Goal: Task Accomplishment & Management: Complete application form

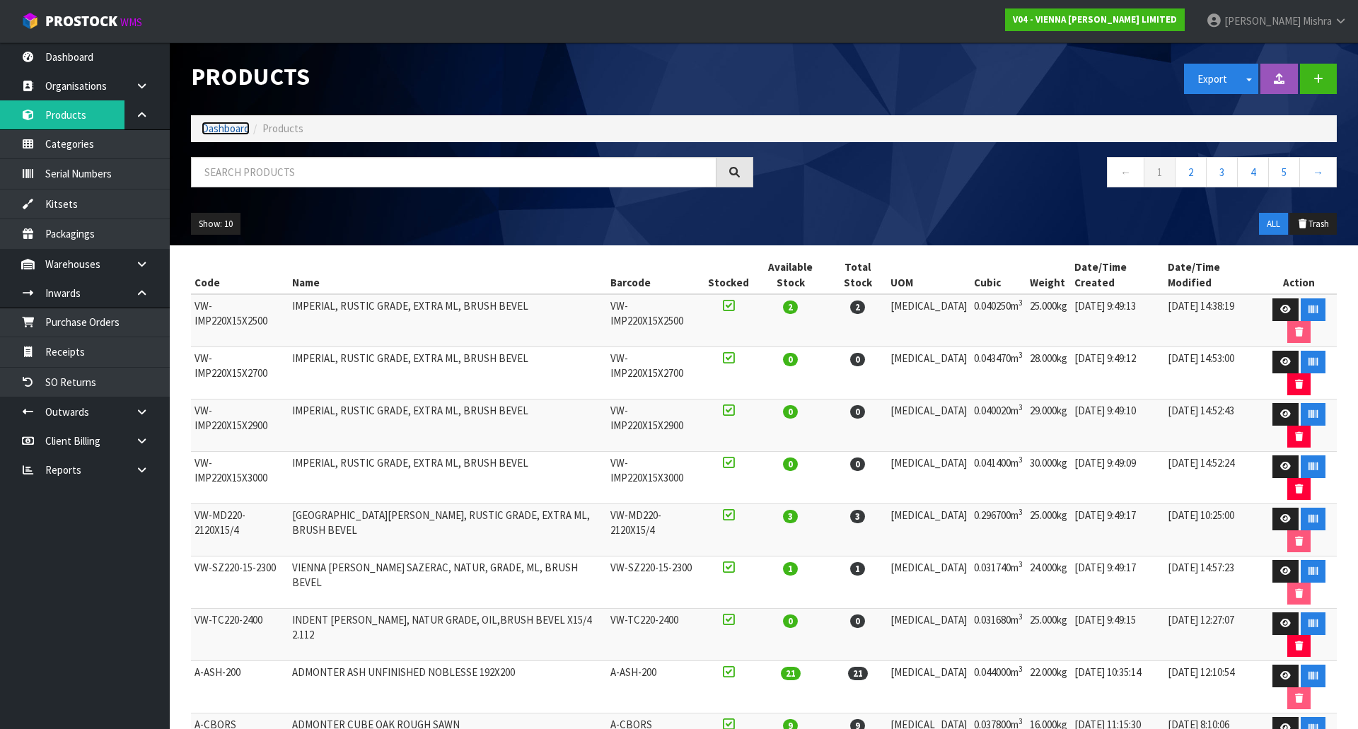
click at [243, 128] on link "Dashboard" at bounding box center [226, 128] width 48 height 13
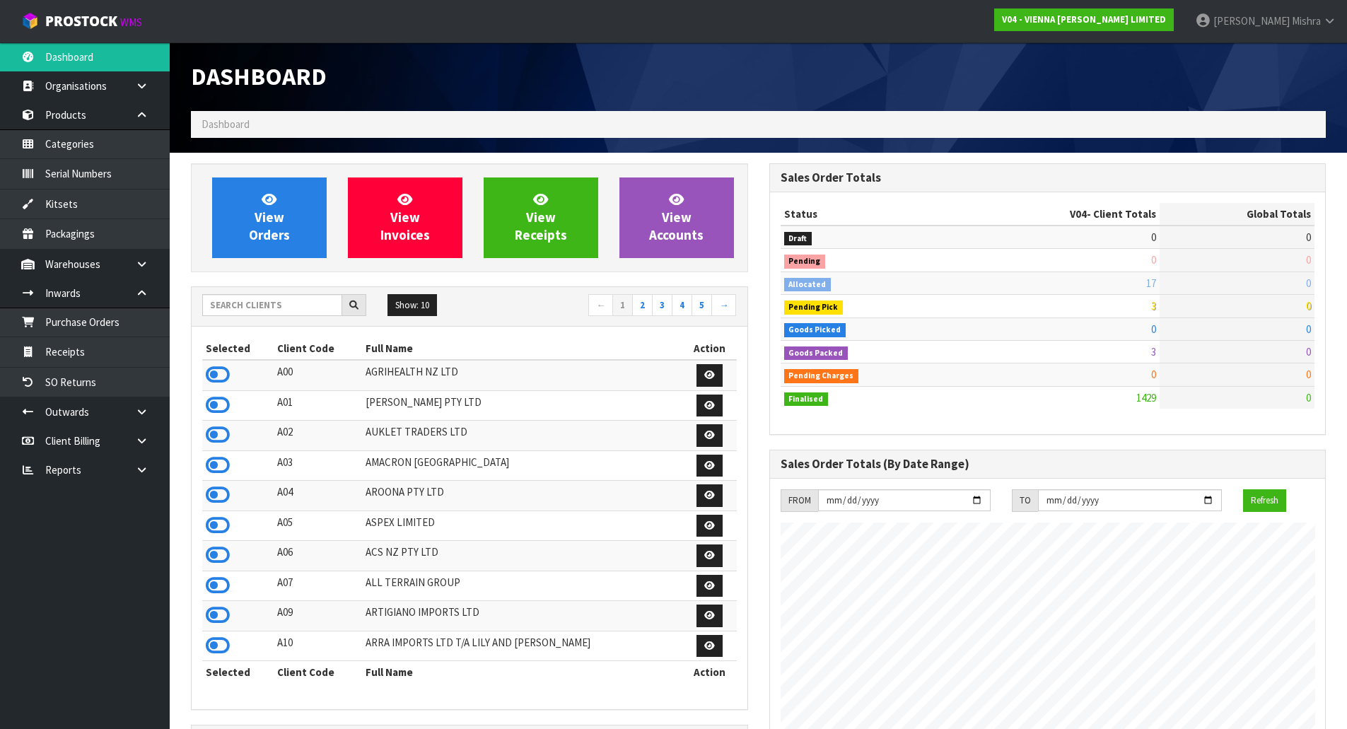
scroll to position [1071, 578]
click at [284, 302] on input "text" at bounding box center [272, 305] width 140 height 22
type input "D05"
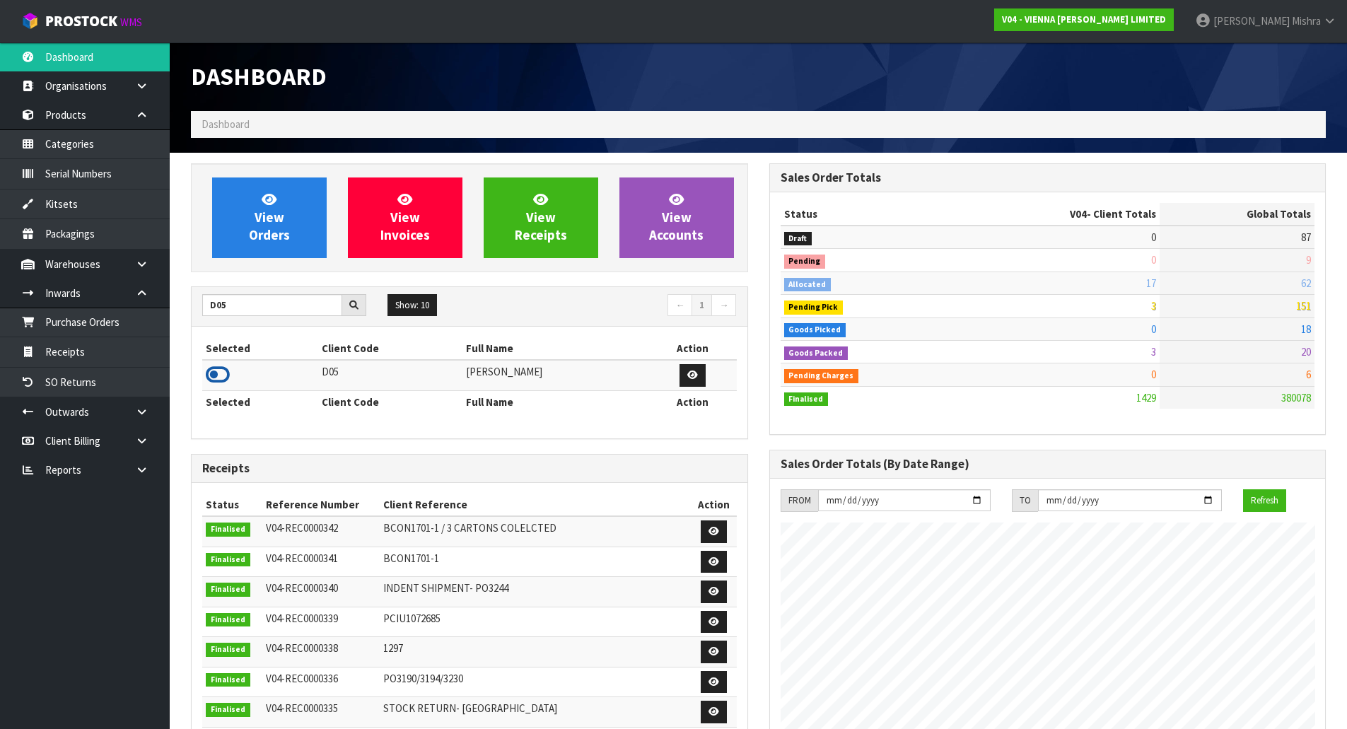
click at [209, 373] on icon at bounding box center [218, 374] width 24 height 21
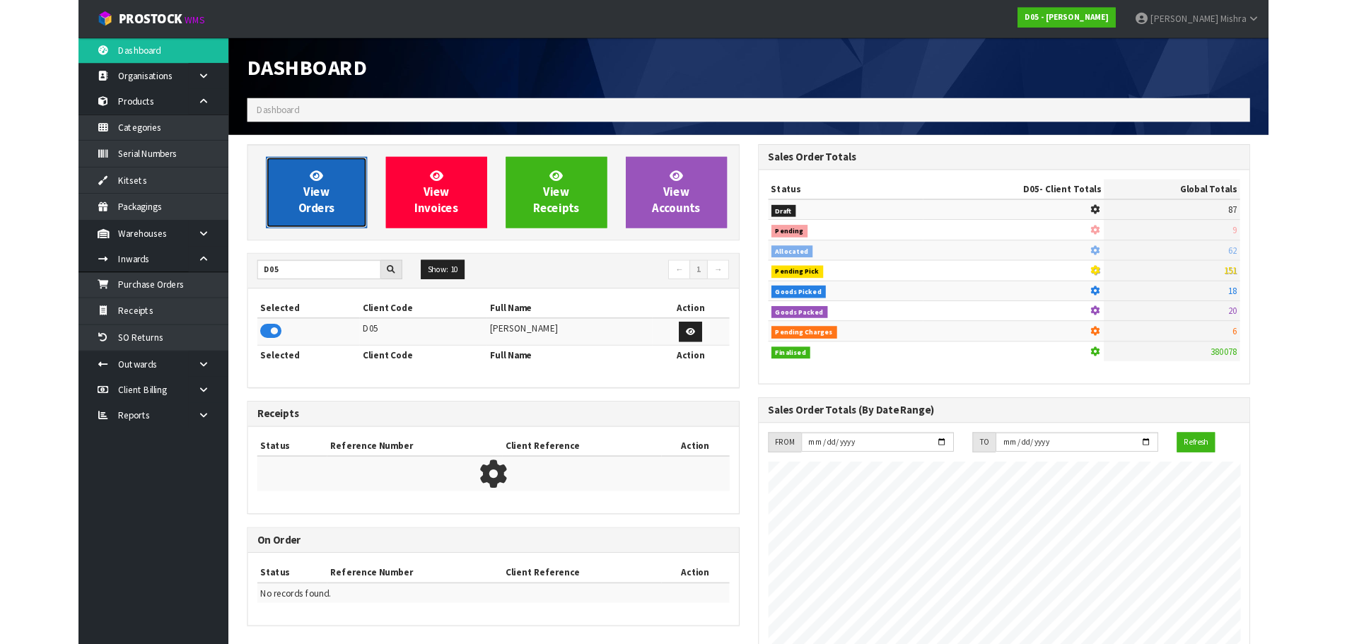
scroll to position [1147, 578]
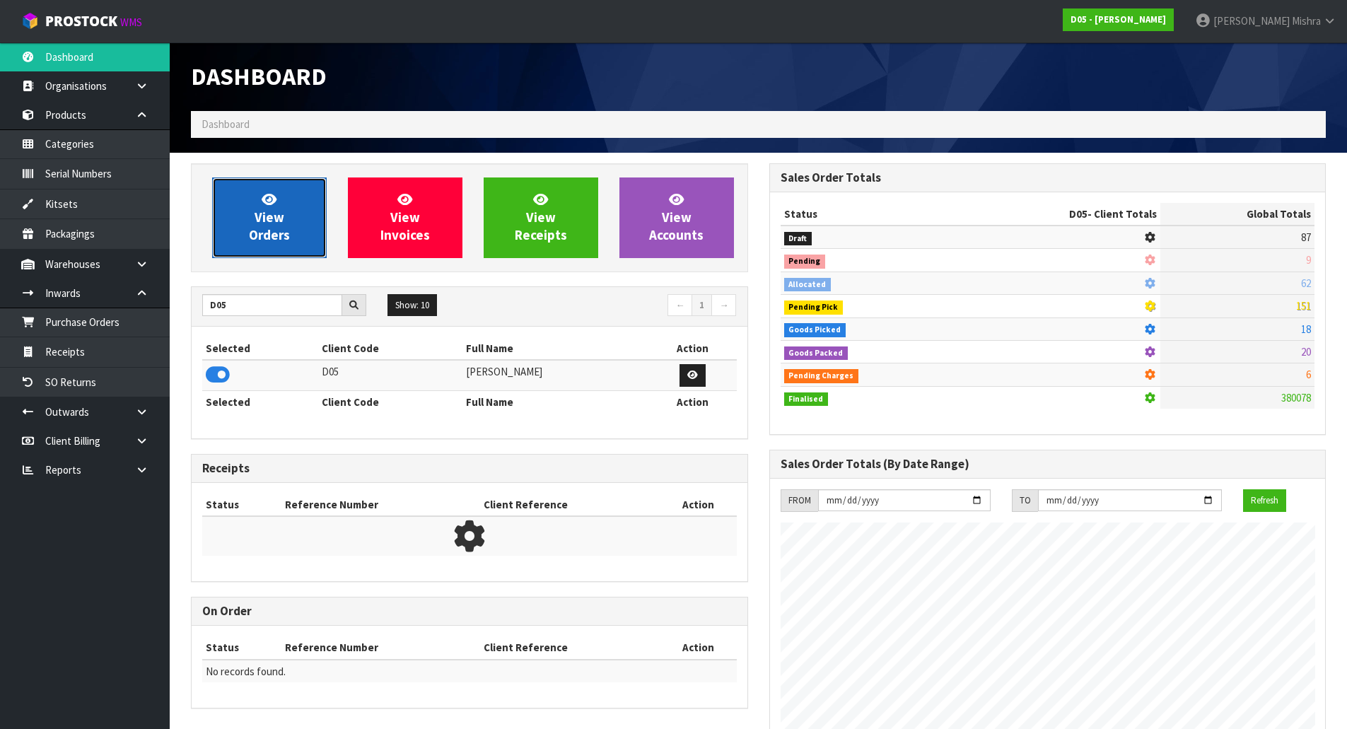
click at [286, 212] on link "View Orders" at bounding box center [269, 218] width 115 height 81
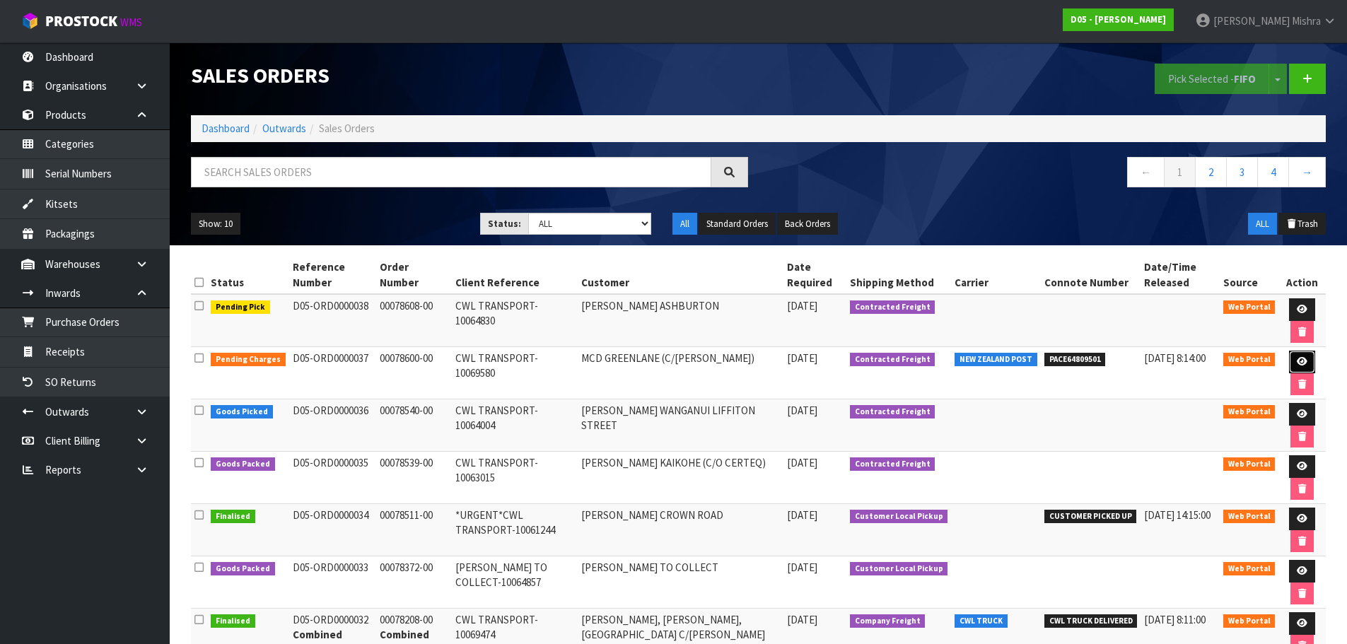
click at [1297, 360] on icon at bounding box center [1302, 361] width 11 height 9
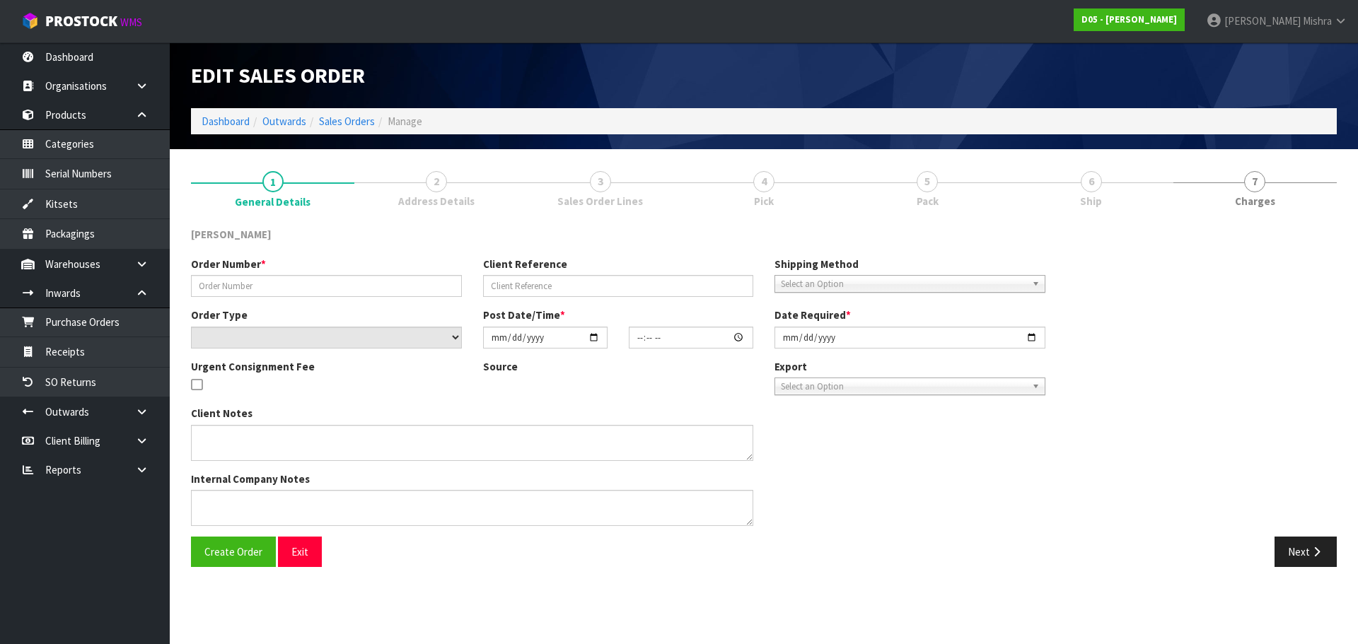
type input "00078600-00"
type input "CWL TRANSPORT-10069580"
select select "number:0"
type input "[DATE]"
type input "12:00:00.000"
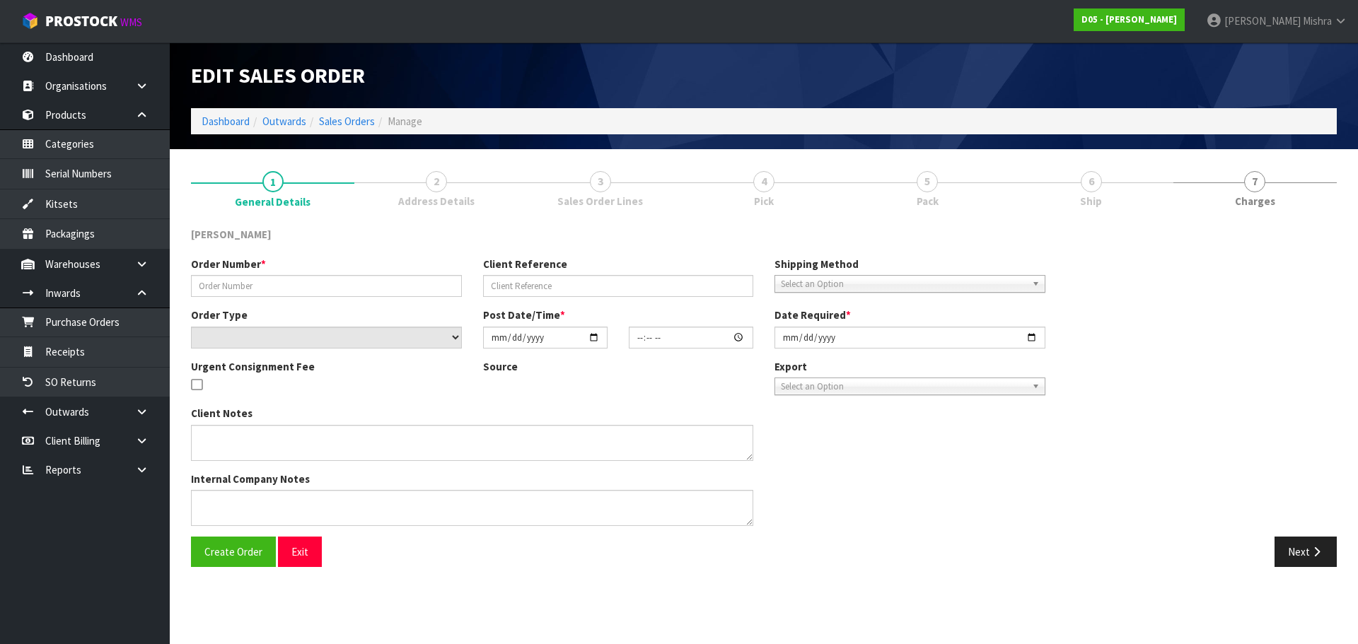
type input "[DATE]"
type textarea "FORKLIFT ON SITE DDD 8/9"
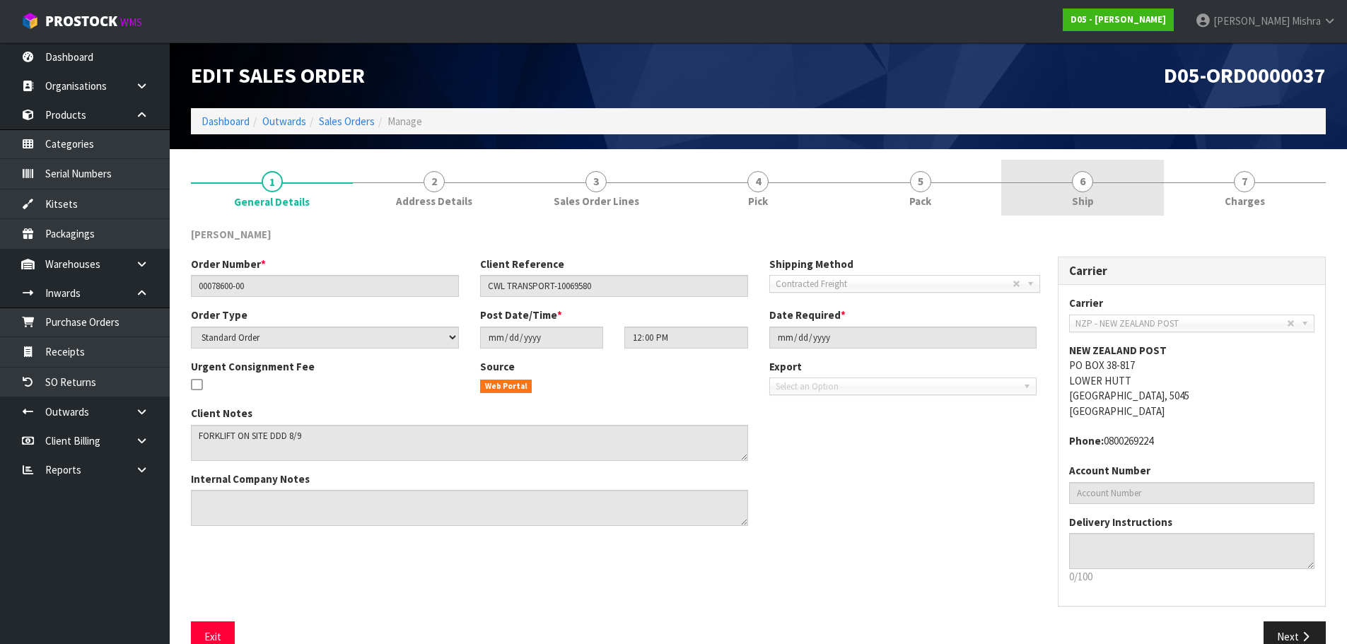
click at [1078, 185] on span "6" at bounding box center [1082, 181] width 21 height 21
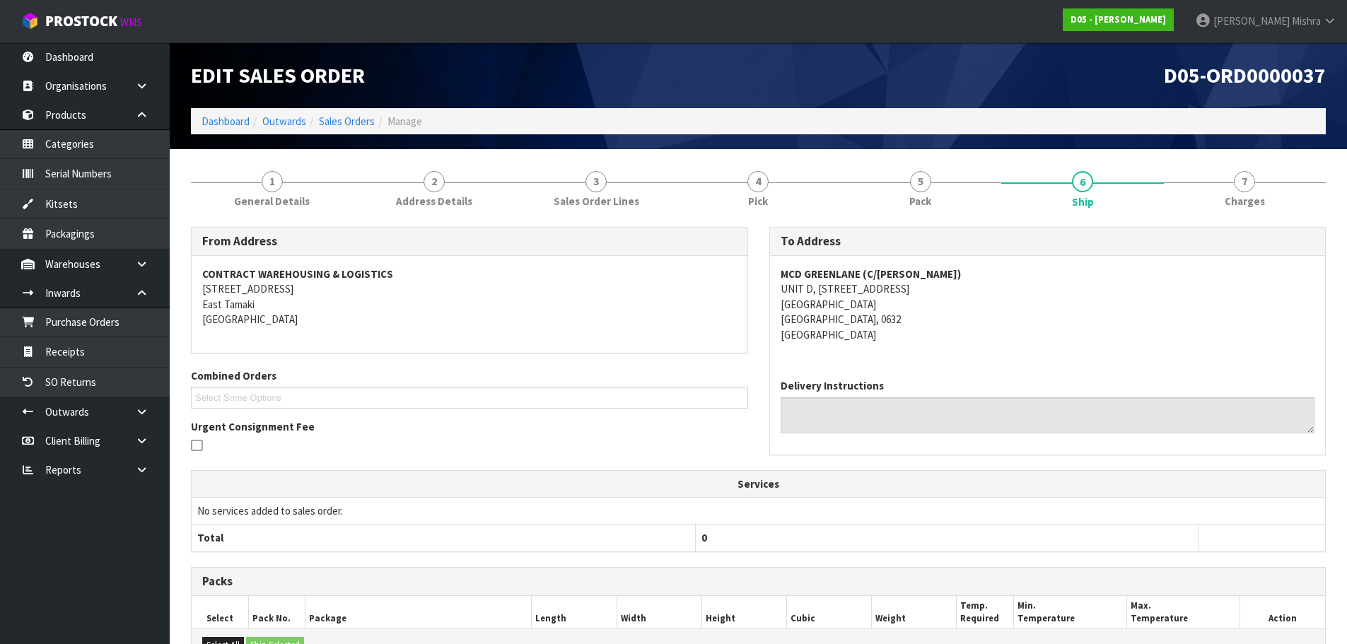
click at [820, 284] on address "MCD GREENLANE (C/O RODIER) UNIT D, 3 MIRO PLACE ALBANY Auckland, 0632 New Zeala…" at bounding box center [1048, 305] width 535 height 76
click at [822, 283] on address "MCD GREENLANE (C/O RODIER) UNIT D, 3 MIRO PLACE ALBANY Auckland, 0632 New Zeala…" at bounding box center [1048, 305] width 535 height 76
copy address "UNIT D, 3 MIRO PLACE"
click at [800, 300] on address "MCD GREENLANE (C/O RODIER) UNIT D, 3 MIRO PLACE ALBANY Auckland, 0632 New Zeala…" at bounding box center [1048, 305] width 535 height 76
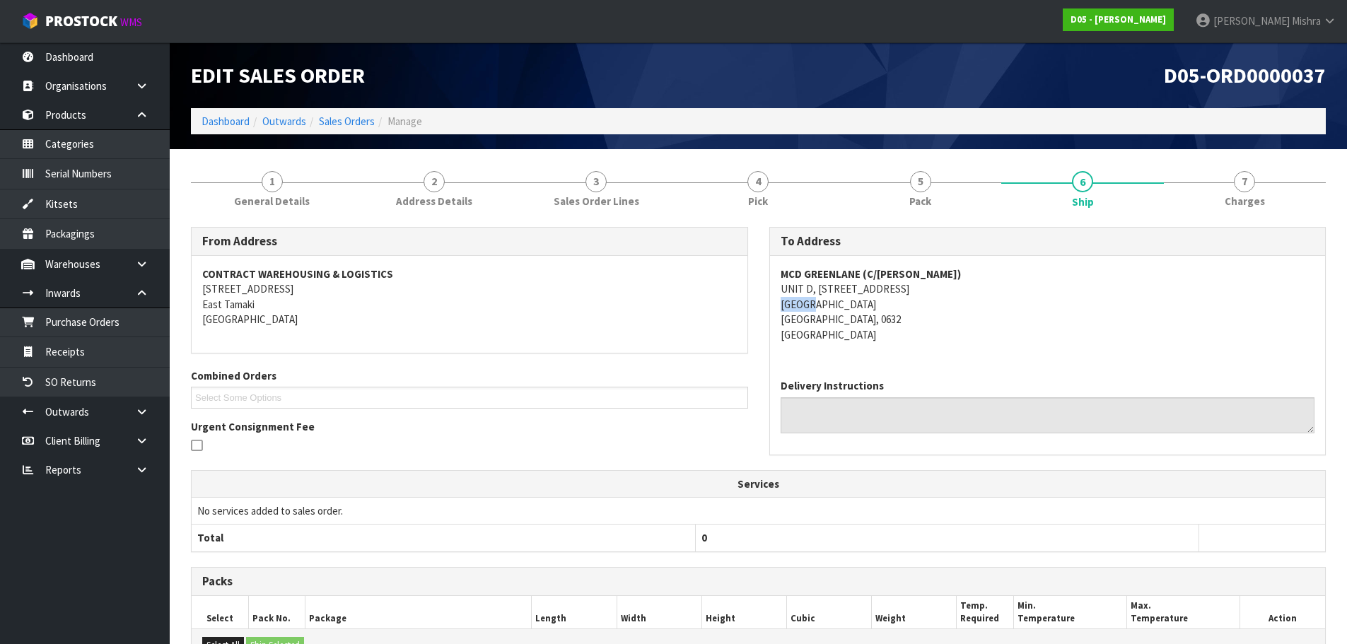
click at [800, 300] on address "MCD GREENLANE (C/O RODIER) UNIT D, 3 MIRO PLACE ALBANY Auckland, 0632 New Zeala…" at bounding box center [1048, 305] width 535 height 76
copy address "ALBANY"
click at [844, 286] on address "MCD GREENLANE (C/O RODIER) UNIT D, 3 MIRO PLACE ALBANY Auckland, 0632 New Zeala…" at bounding box center [1048, 305] width 535 height 76
click at [844, 284] on address "MCD GREENLANE (C/O RODIER) UNIT D, 3 MIRO PLACE ALBANY Auckland, 0632 New Zeala…" at bounding box center [1048, 305] width 535 height 76
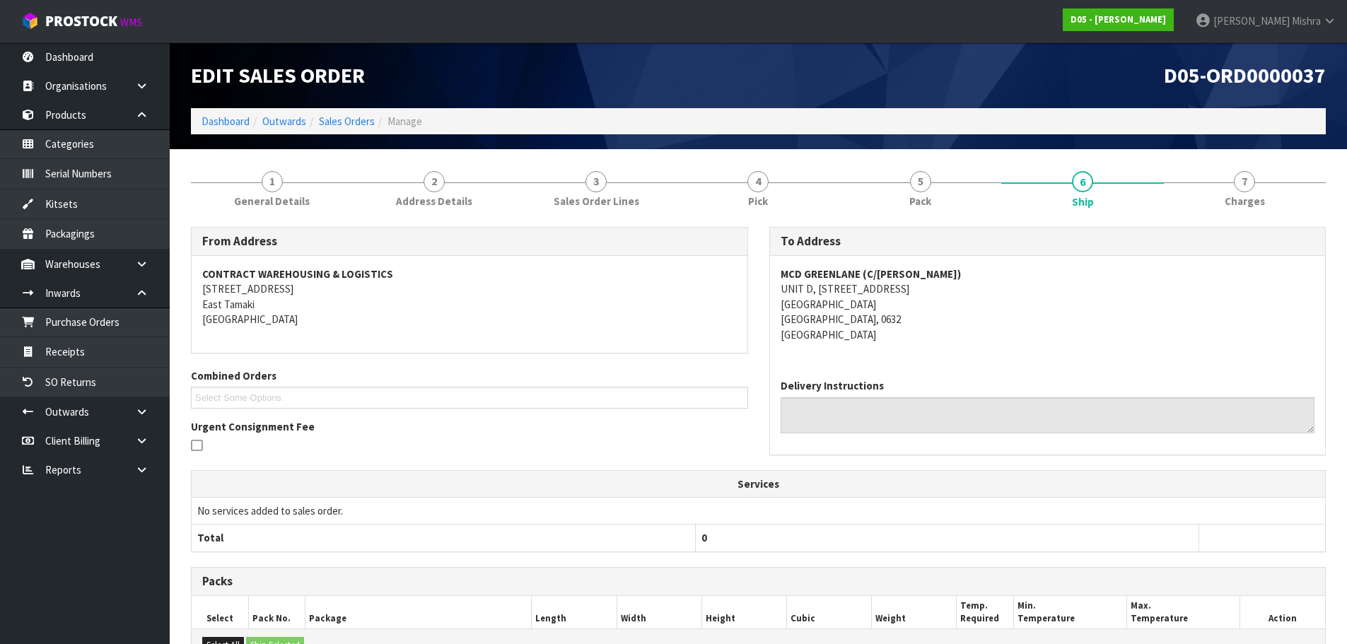
click at [847, 330] on address "MCD GREENLANE (C/O RODIER) UNIT D, 3 MIRO PLACE ALBANY Auckland, 0632 New Zeala…" at bounding box center [1048, 305] width 535 height 76
click at [281, 192] on link "1 General Details" at bounding box center [272, 188] width 162 height 56
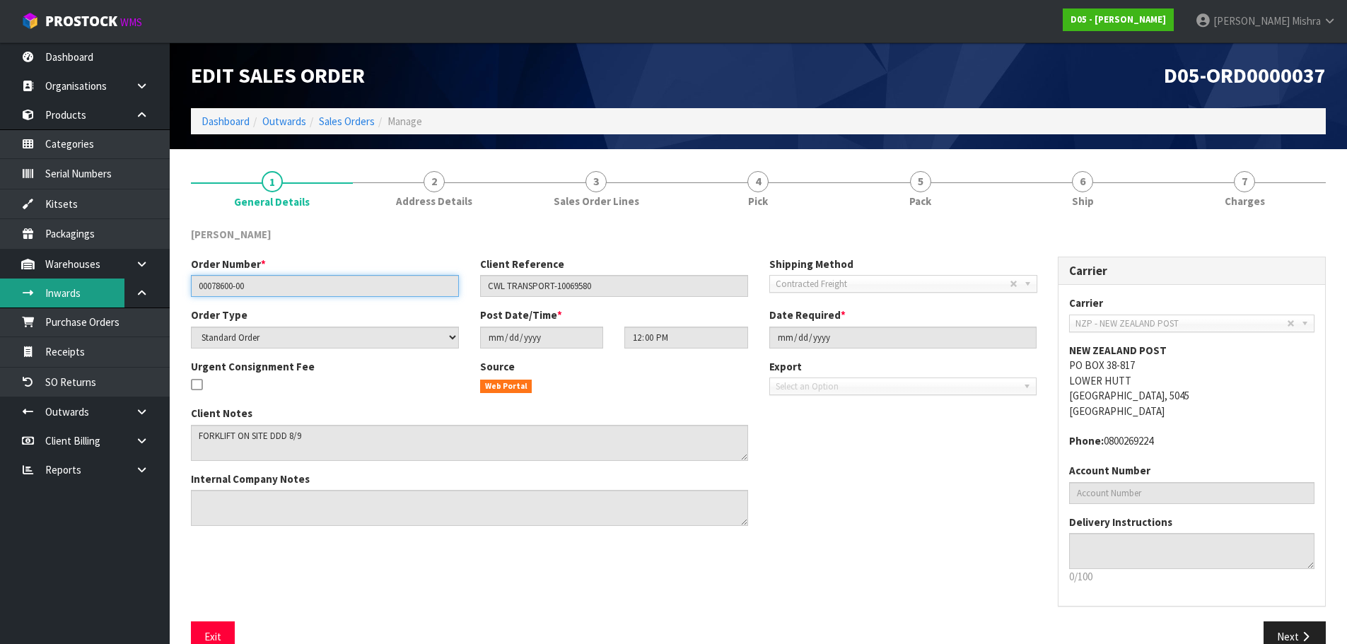
drag, startPoint x: 281, startPoint y: 286, endPoint x: 72, endPoint y: 293, distance: 209.4
click at [72, 293] on body "Toggle navigation ProStock WMS D05 - DUTT - COATES Lalisha Mishra Logout Dashbo…" at bounding box center [673, 322] width 1347 height 644
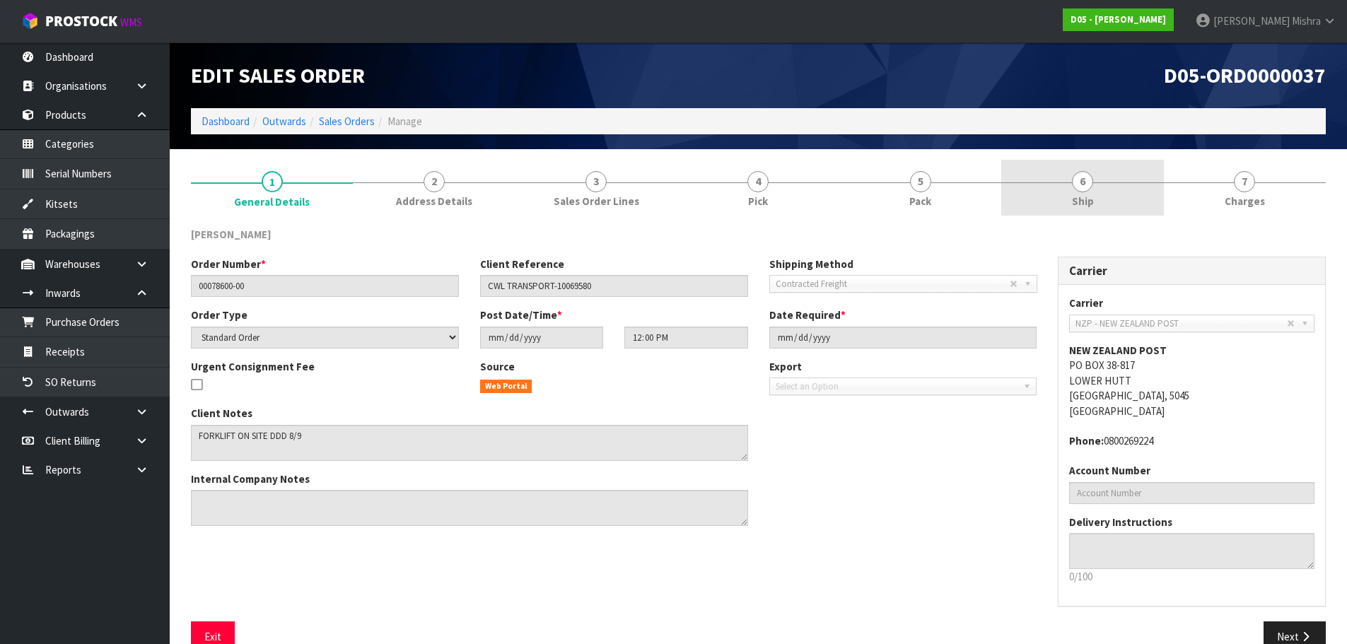
click at [1086, 163] on link "6 Ship" at bounding box center [1082, 188] width 162 height 56
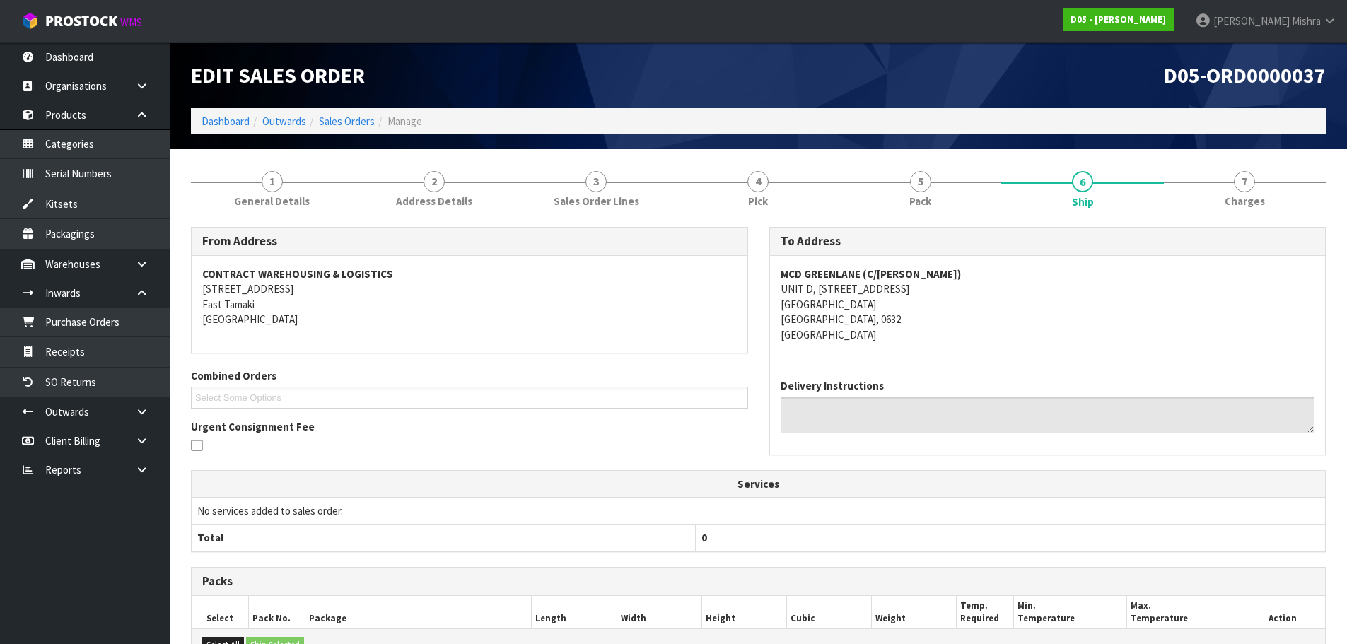
click at [911, 274] on strong "MCD GREENLANE (C/O RODIER)" at bounding box center [871, 273] width 180 height 13
copy strong "RODIER"
click at [339, 120] on link "Sales Orders" at bounding box center [347, 121] width 56 height 13
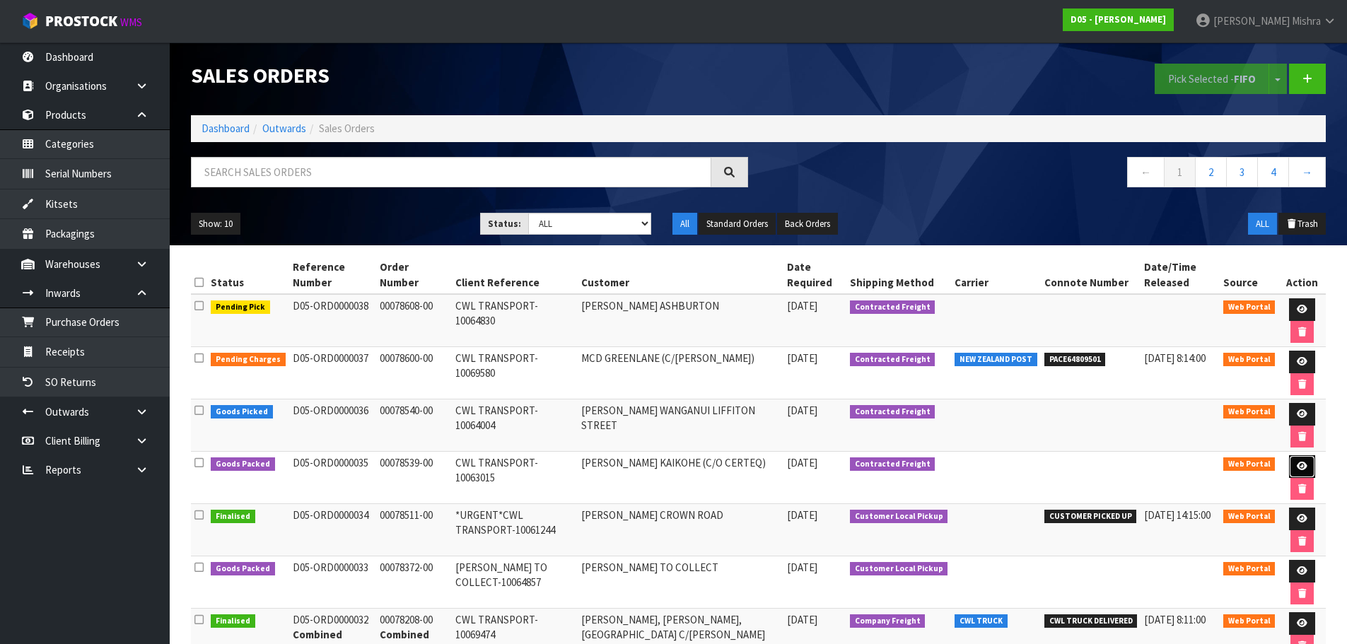
click at [1302, 460] on link at bounding box center [1302, 466] width 26 height 23
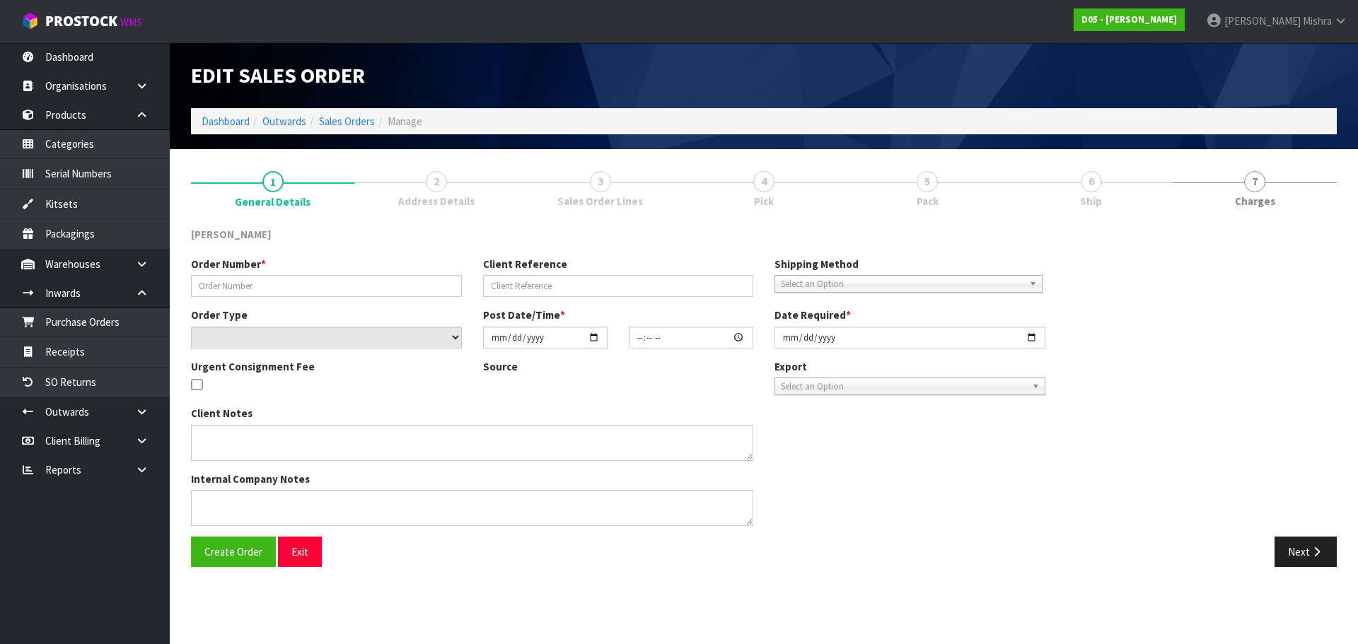
type input "00078539-00"
type input "CWL TRANSPORT-10063015"
select select "number:0"
type input "2025-09-04"
type input "12:38:00.000"
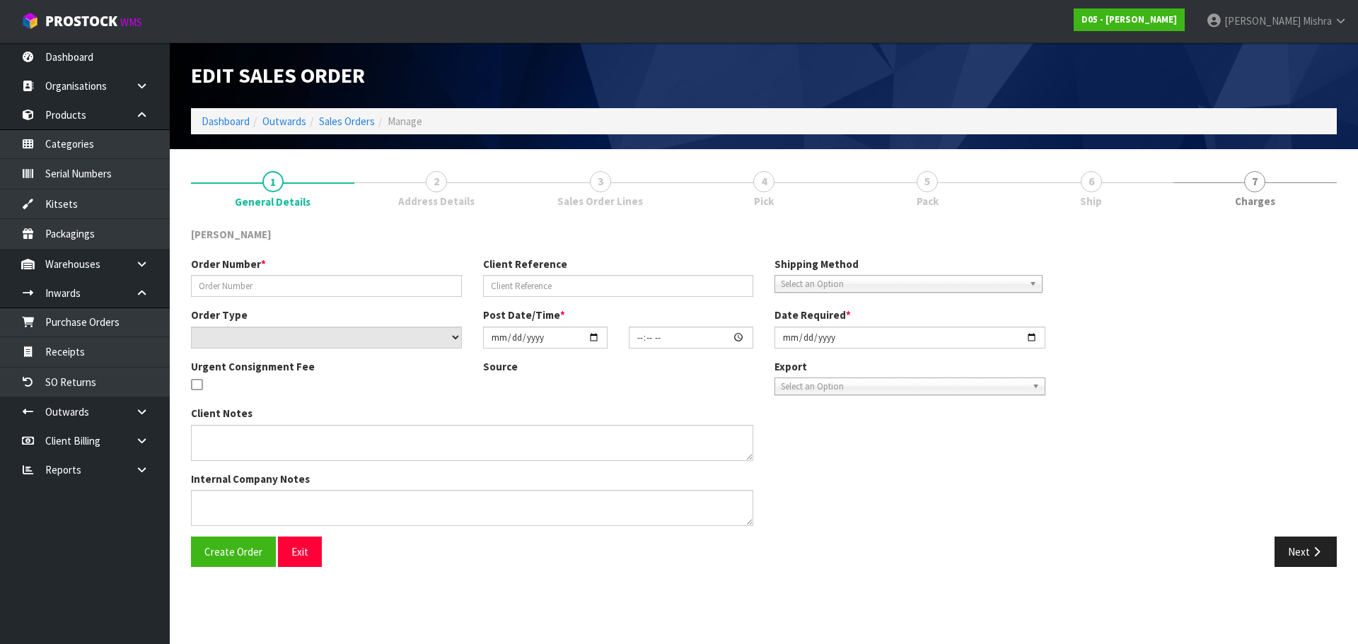
type input "2025-09-12"
type textarea "NO FORKLIFT - DDD 12/9 - PLEASE DELIVER ON THE 12/9"
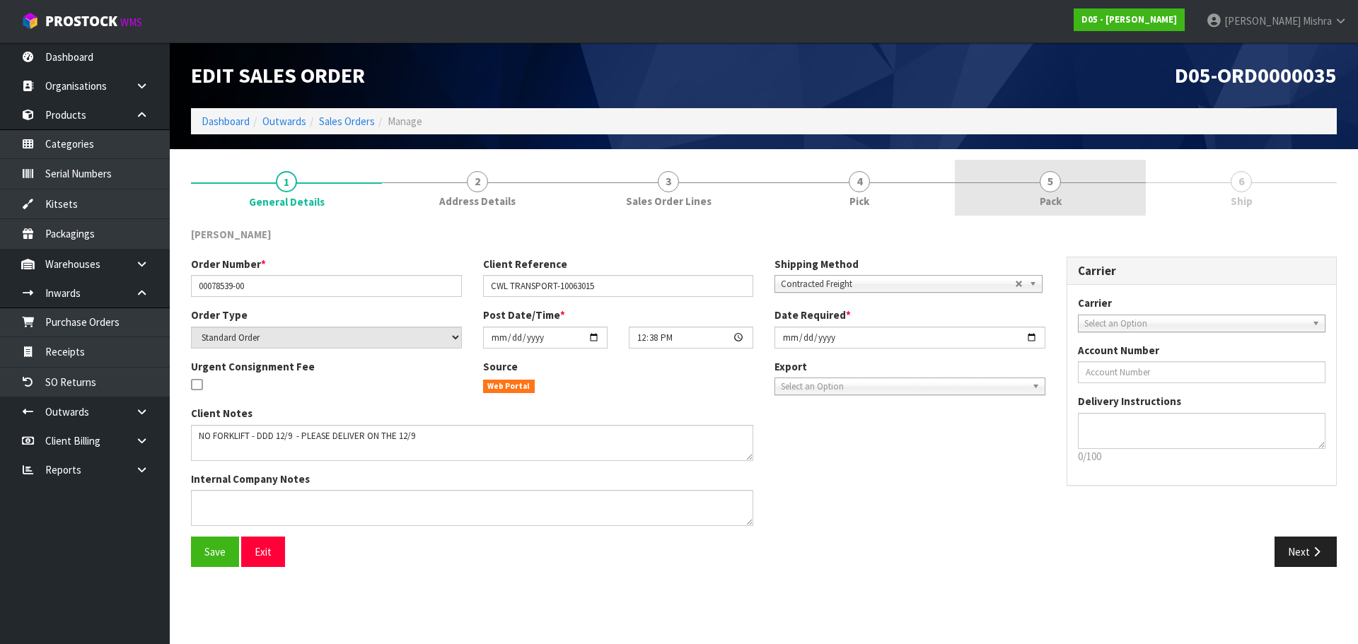
click at [1014, 180] on link "5 Pack" at bounding box center [1050, 188] width 191 height 56
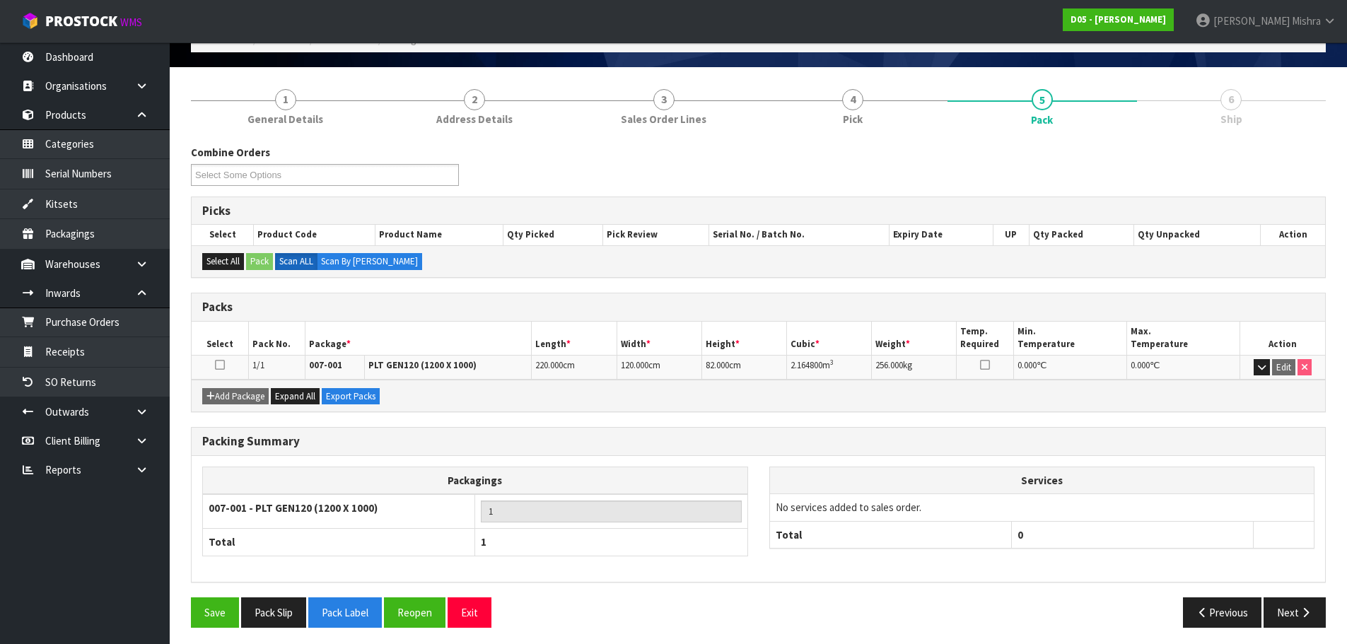
scroll to position [87, 0]
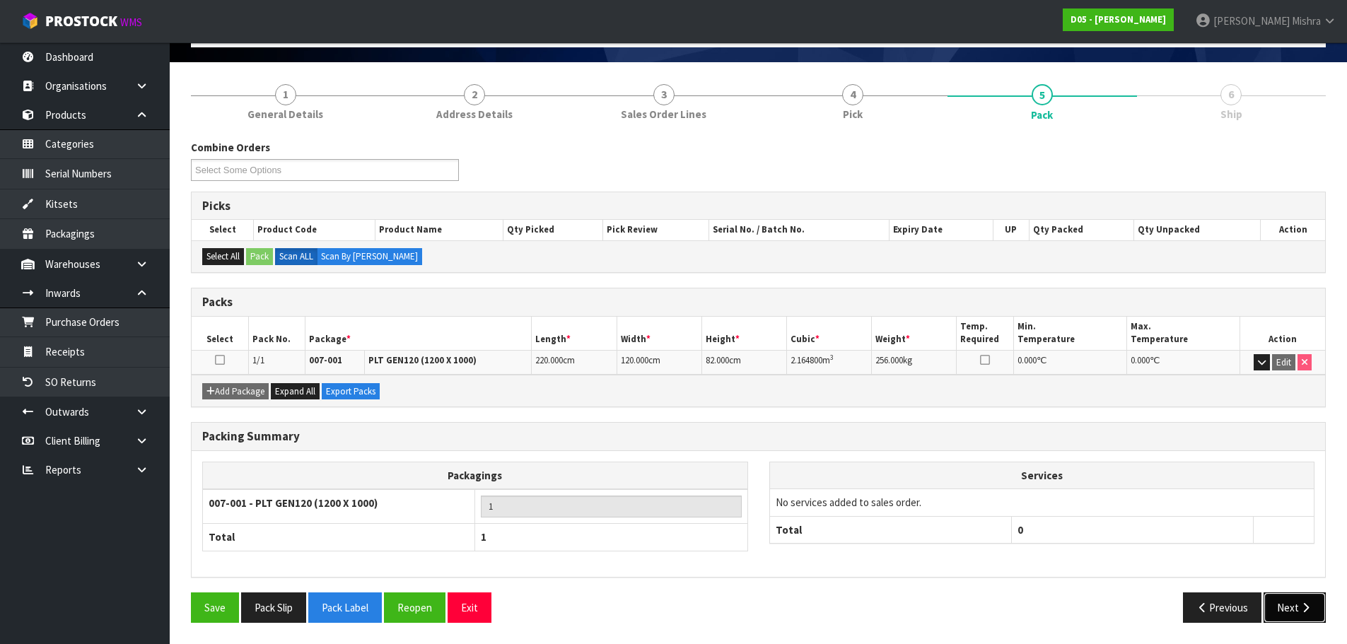
click at [1291, 622] on button "Next" at bounding box center [1295, 608] width 62 height 30
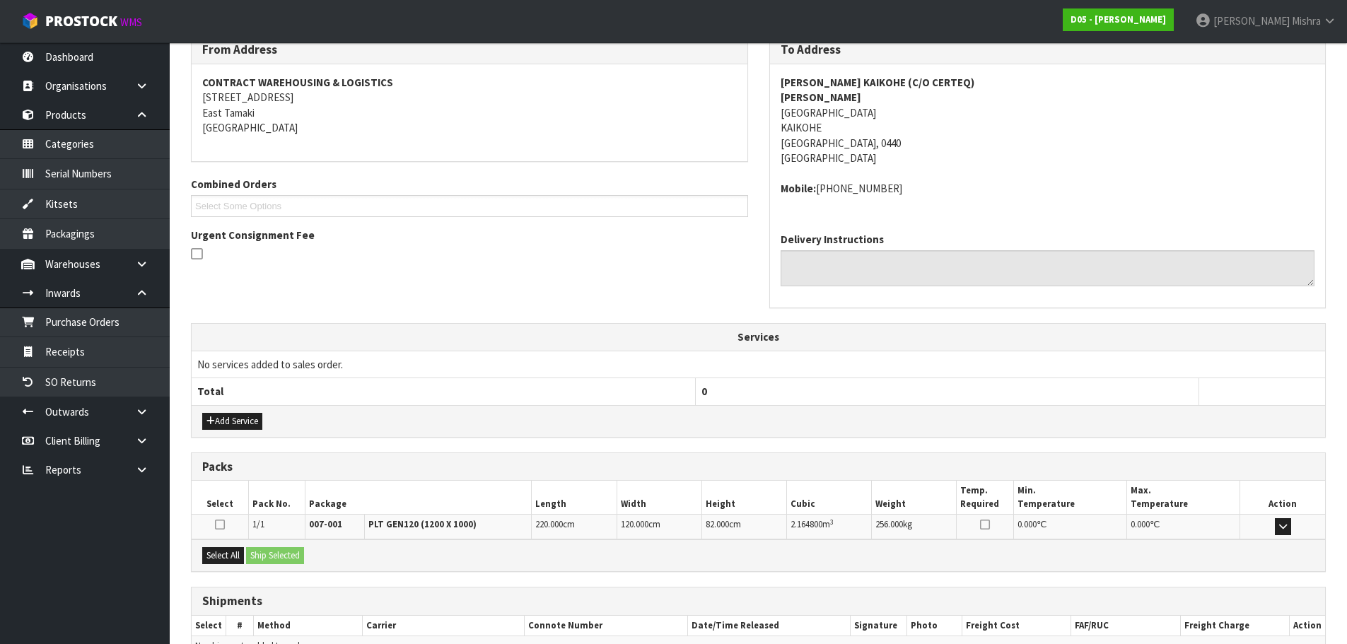
scroll to position [272, 0]
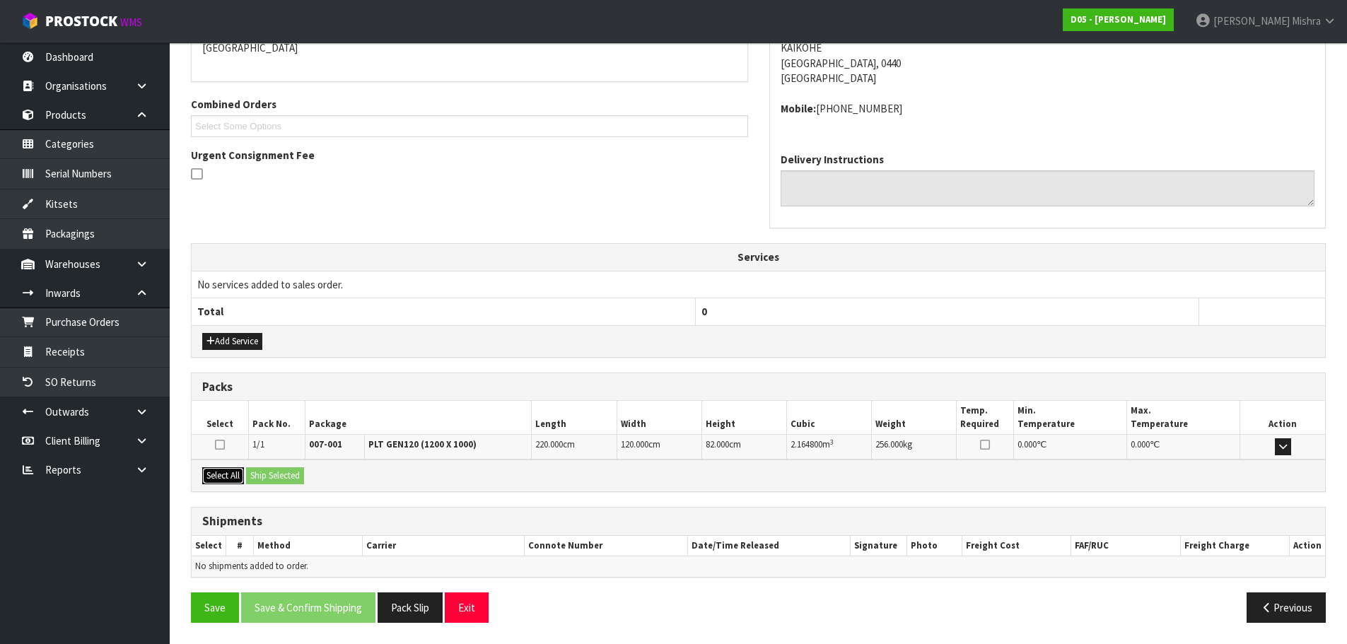
click at [222, 472] on button "Select All" at bounding box center [223, 475] width 42 height 17
click at [259, 472] on button "Ship Selected" at bounding box center [275, 475] width 58 height 17
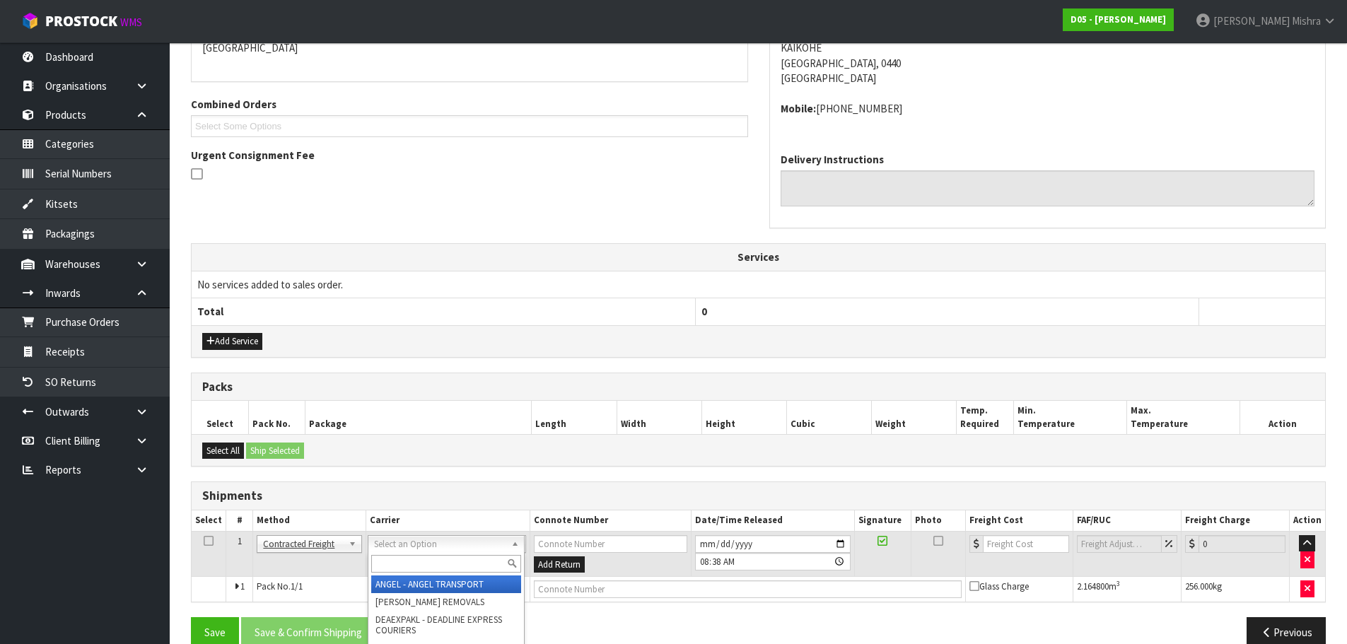
click at [465, 566] on input "text" at bounding box center [446, 564] width 150 height 18
type input "DEAD"
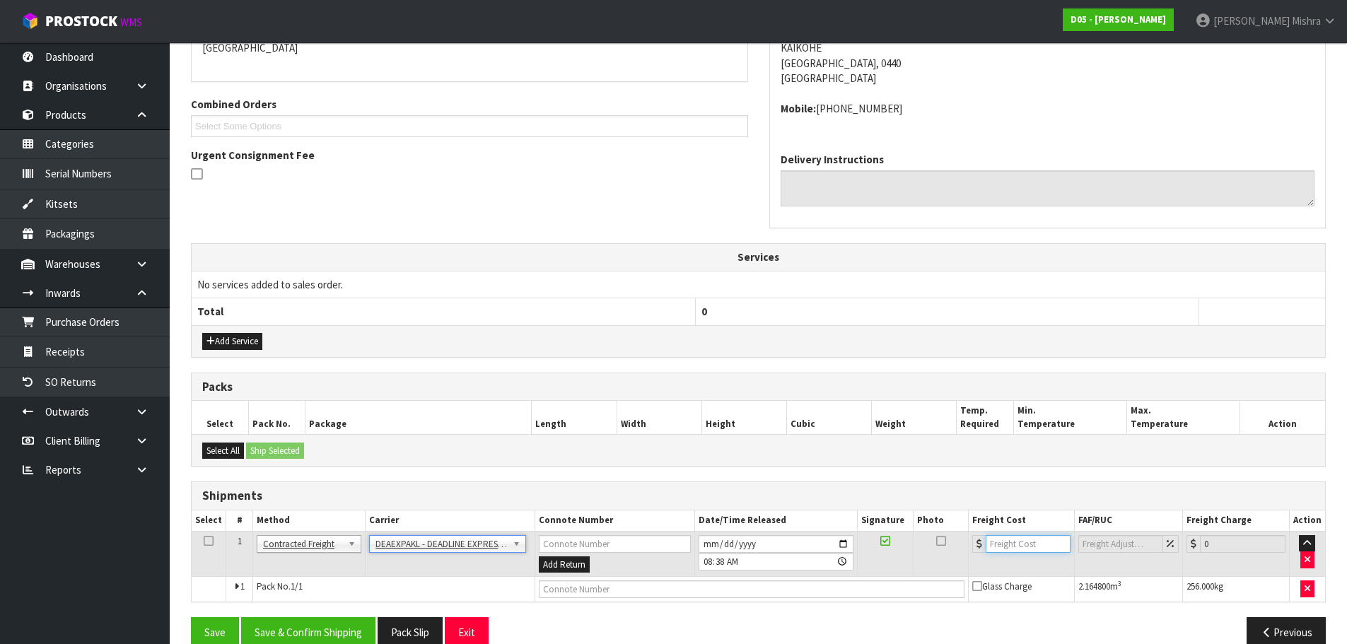
click at [1004, 539] on input "number" at bounding box center [1029, 544] width 86 height 18
type input "41.82"
click at [277, 628] on button "Save & Confirm Shipping" at bounding box center [308, 632] width 134 height 30
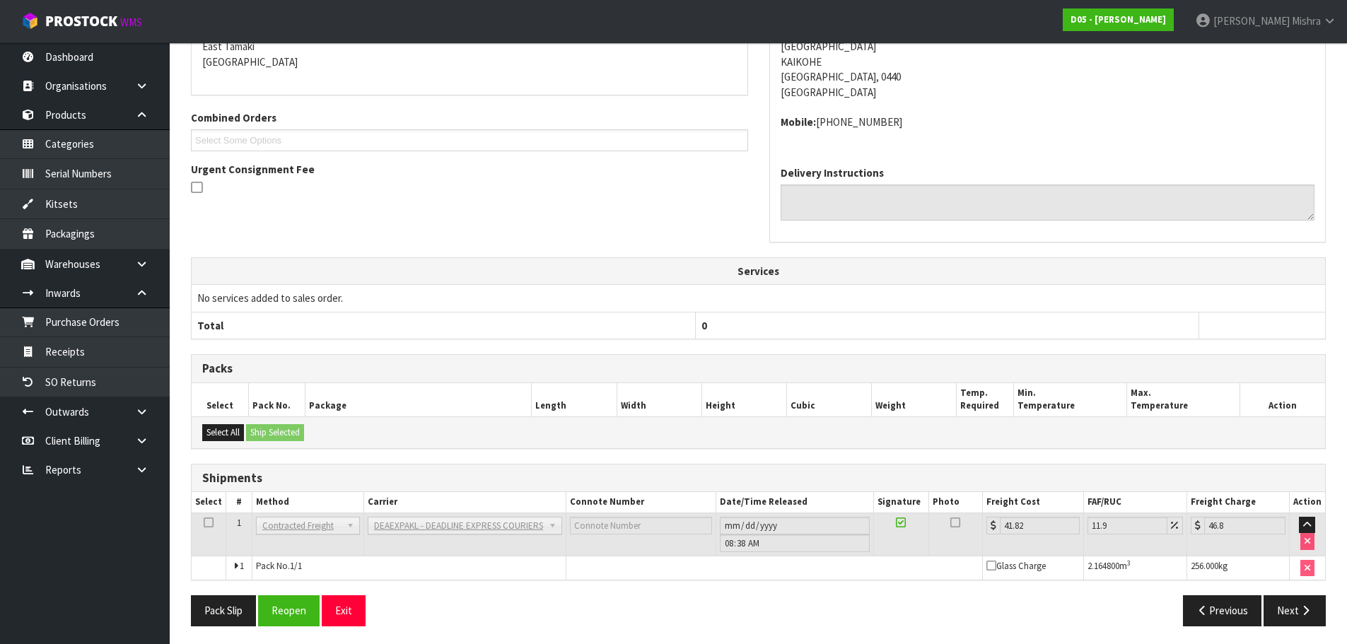
scroll to position [313, 0]
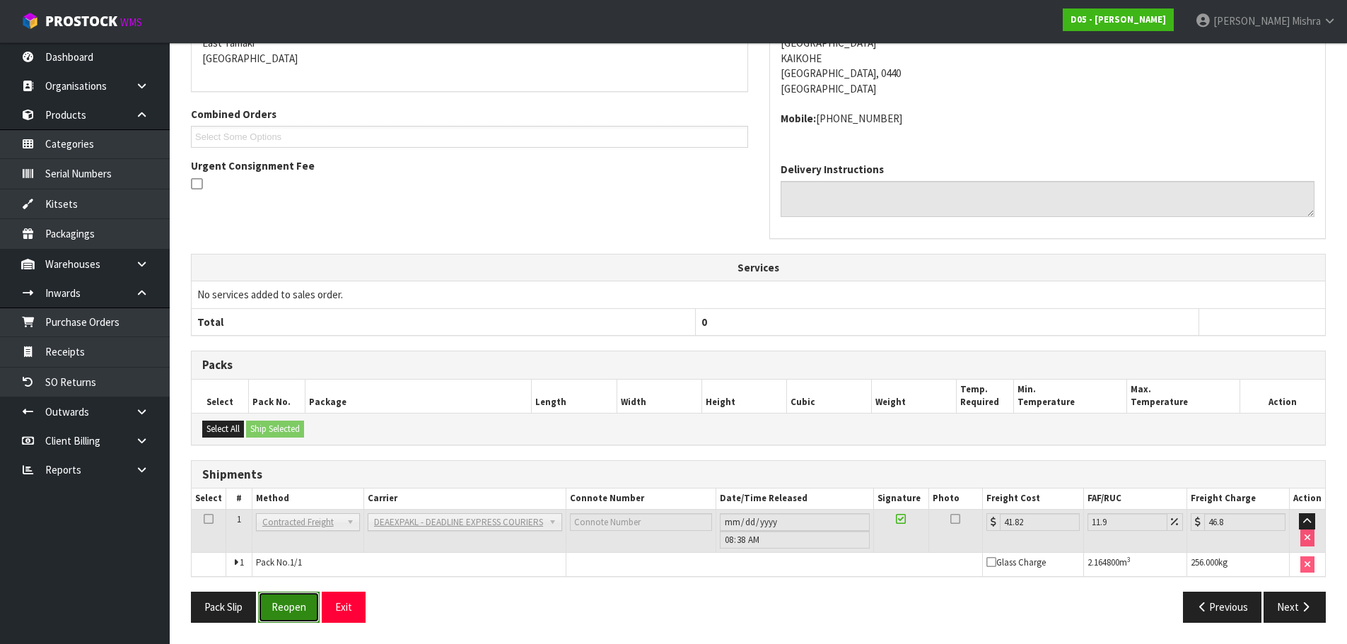
click at [264, 610] on button "Reopen" at bounding box center [289, 607] width 62 height 30
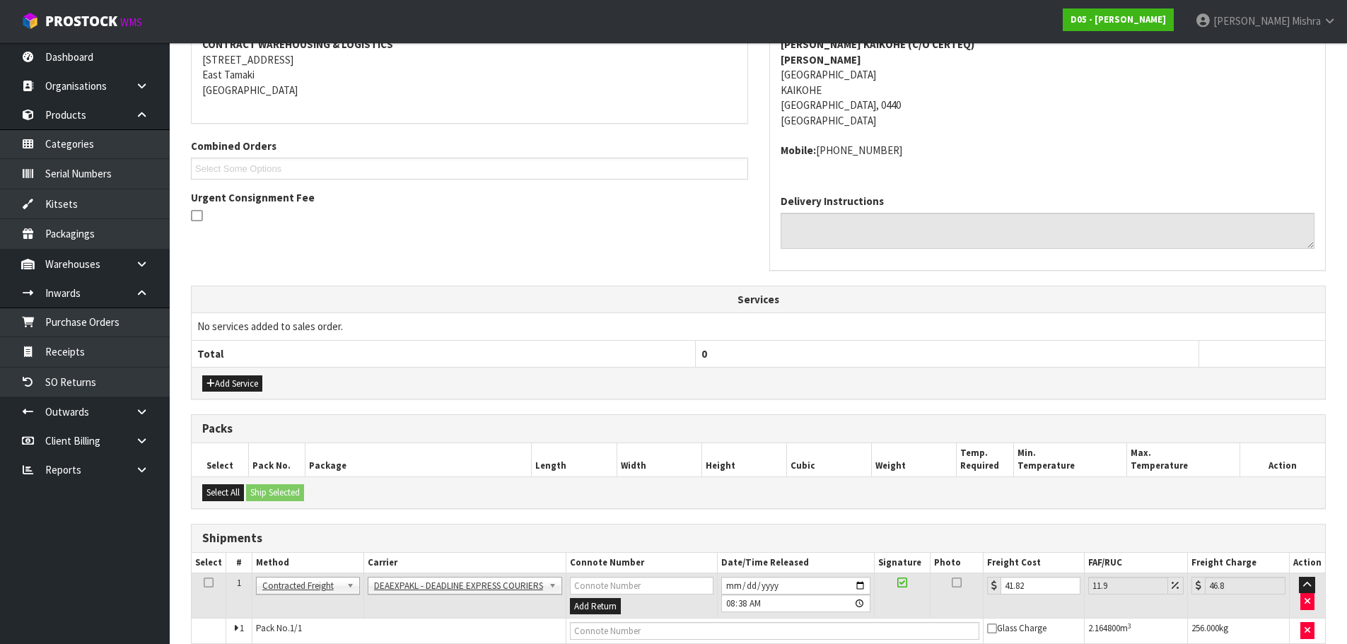
scroll to position [348, 0]
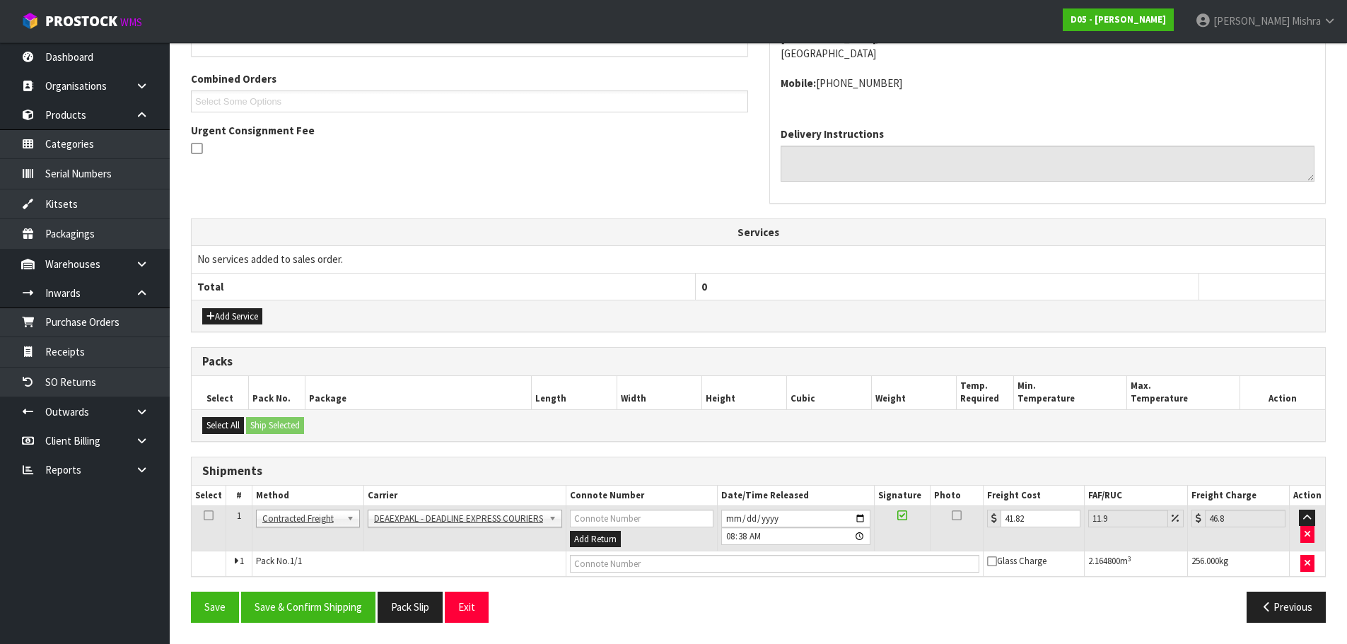
click at [492, 528] on td "ANGEL - ANGEL TRANSPORT CONROY - CONROY REMOVALS DEAEXPAKL - DEADLINE EXPRESS C…" at bounding box center [464, 529] width 202 height 46
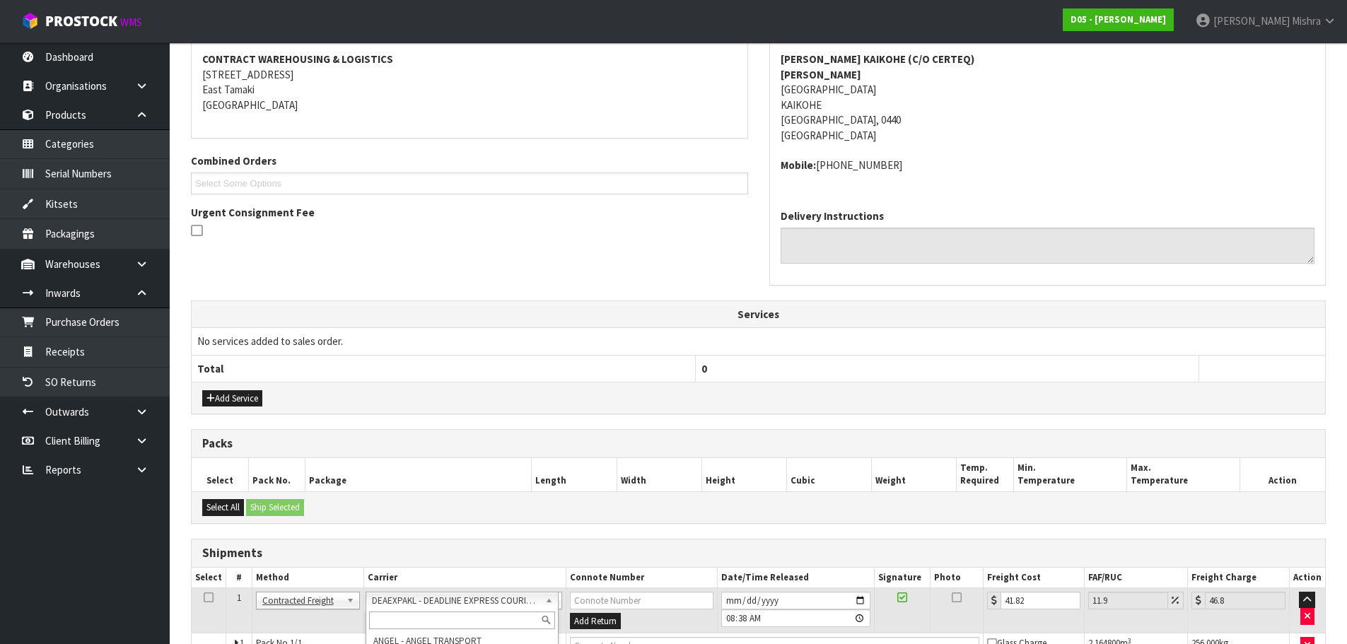
scroll to position [427, 0]
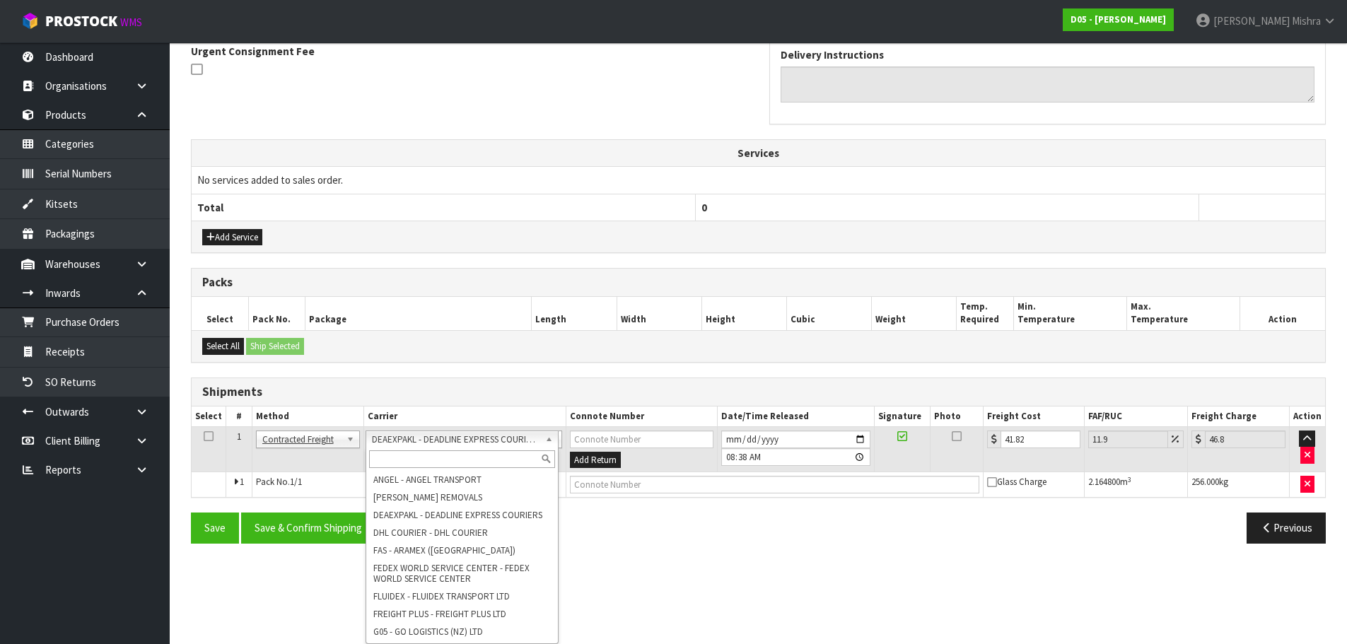
click at [504, 454] on input "text" at bounding box center [462, 459] width 186 height 18
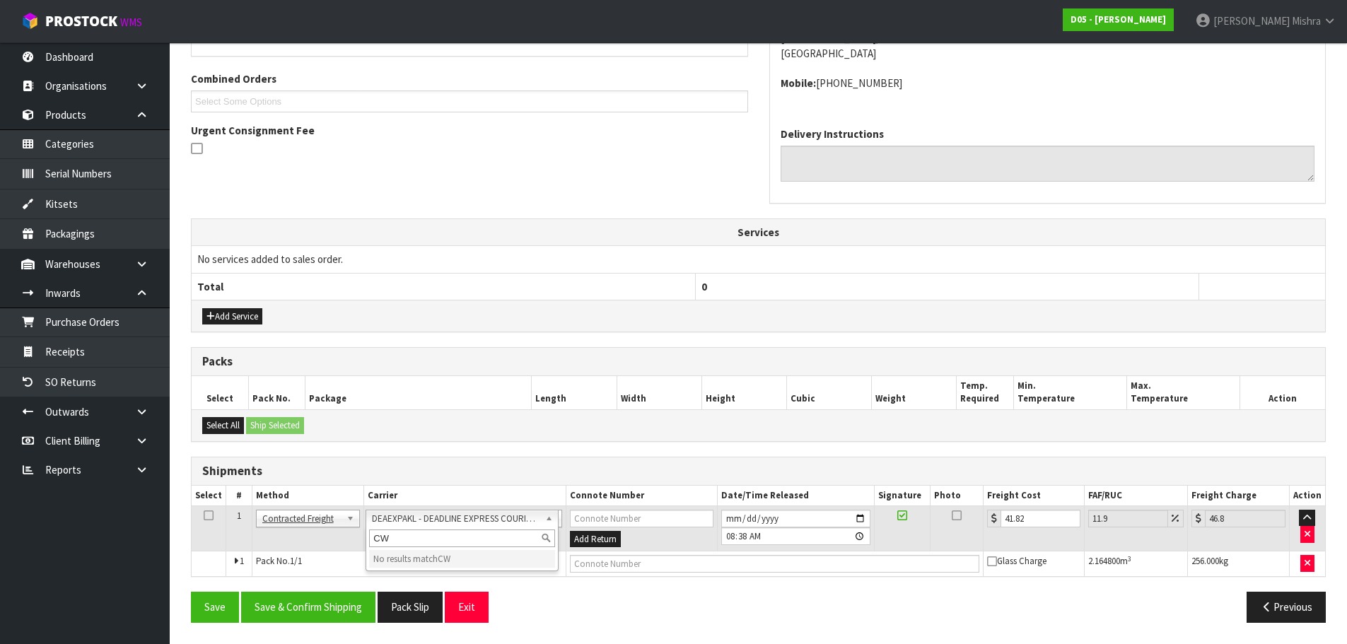
scroll to position [348, 0]
type input "C"
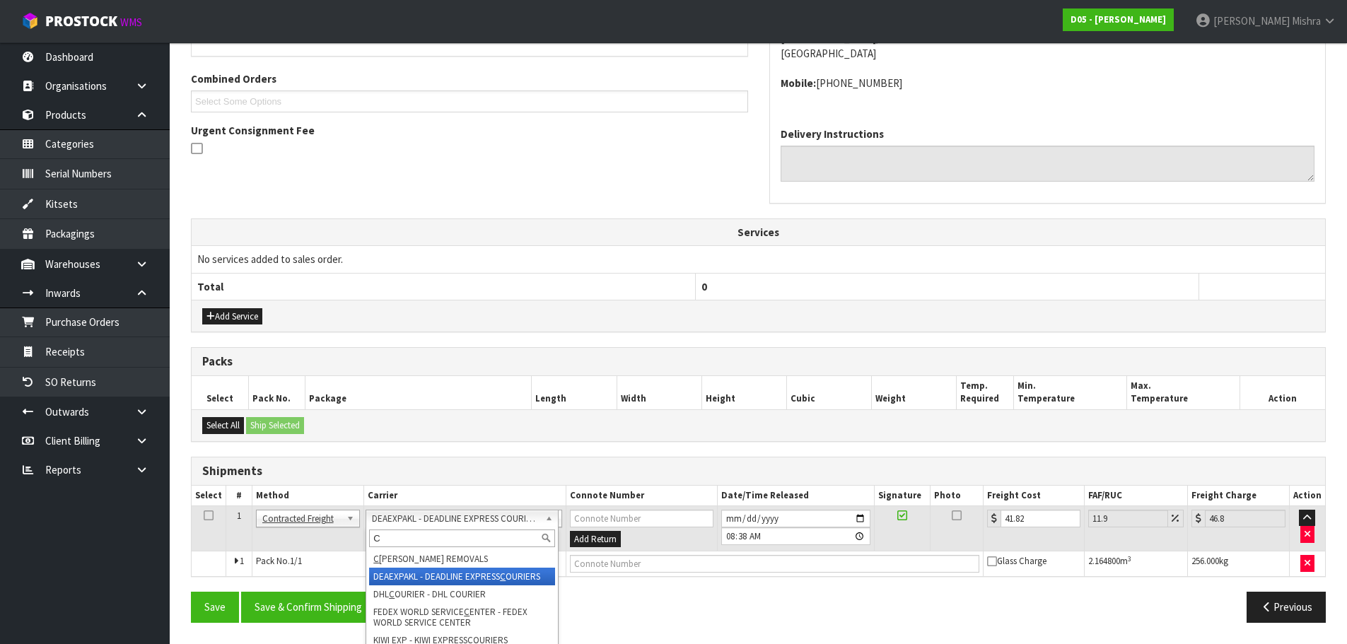
scroll to position [427, 0]
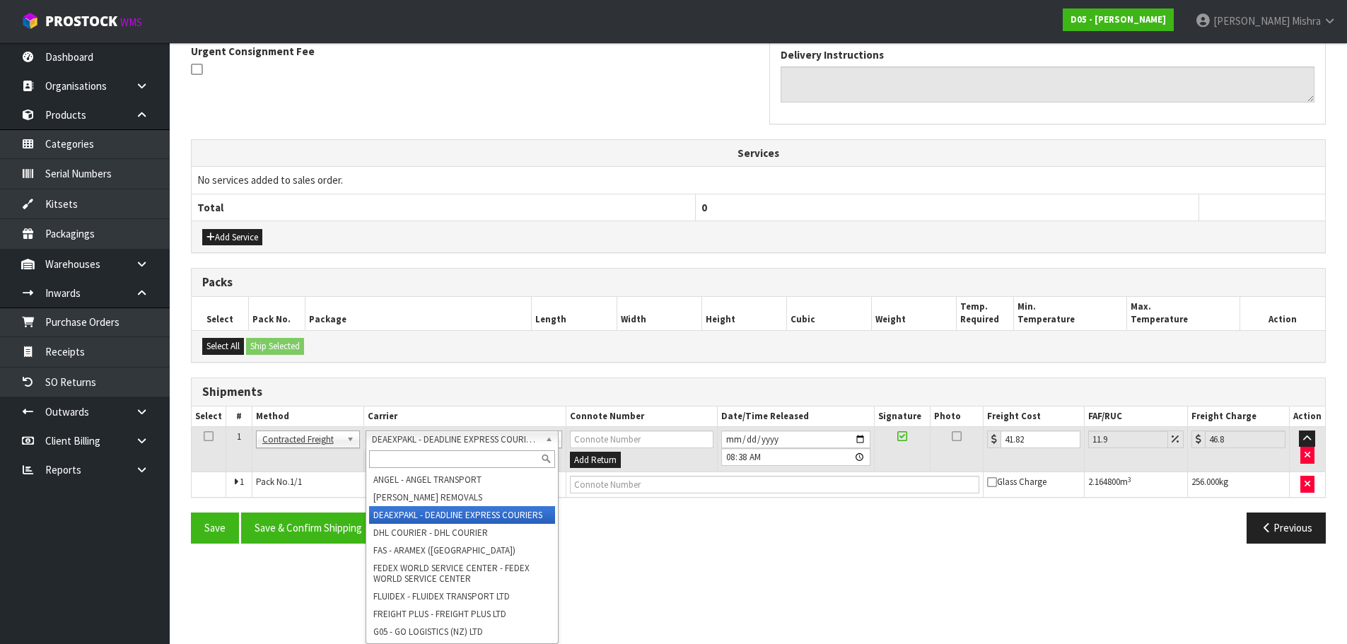
click at [641, 561] on section "× Close Sales order reopened 1 General Details 2 Address Details 3 Sales Order …" at bounding box center [758, 143] width 1177 height 842
click at [648, 521] on div "Save Save & Confirm Shipping Pack Slip Exit" at bounding box center [469, 528] width 578 height 30
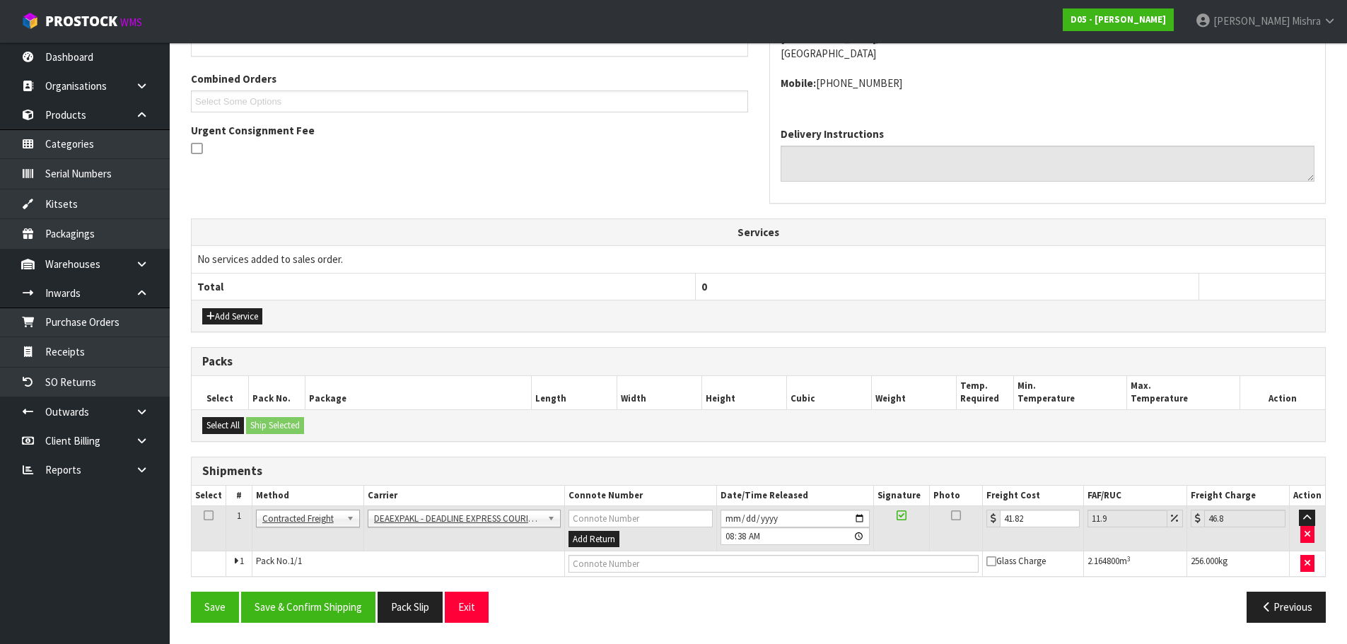
scroll to position [348, 0]
click at [207, 609] on button "Save" at bounding box center [215, 607] width 48 height 30
drag, startPoint x: 1045, startPoint y: 520, endPoint x: 859, endPoint y: 504, distance: 186.7
click at [859, 508] on tr "1 Client Local Pickup Customer Local Pickup Company Freight Contracted Freight …" at bounding box center [759, 529] width 1134 height 46
type input "0"
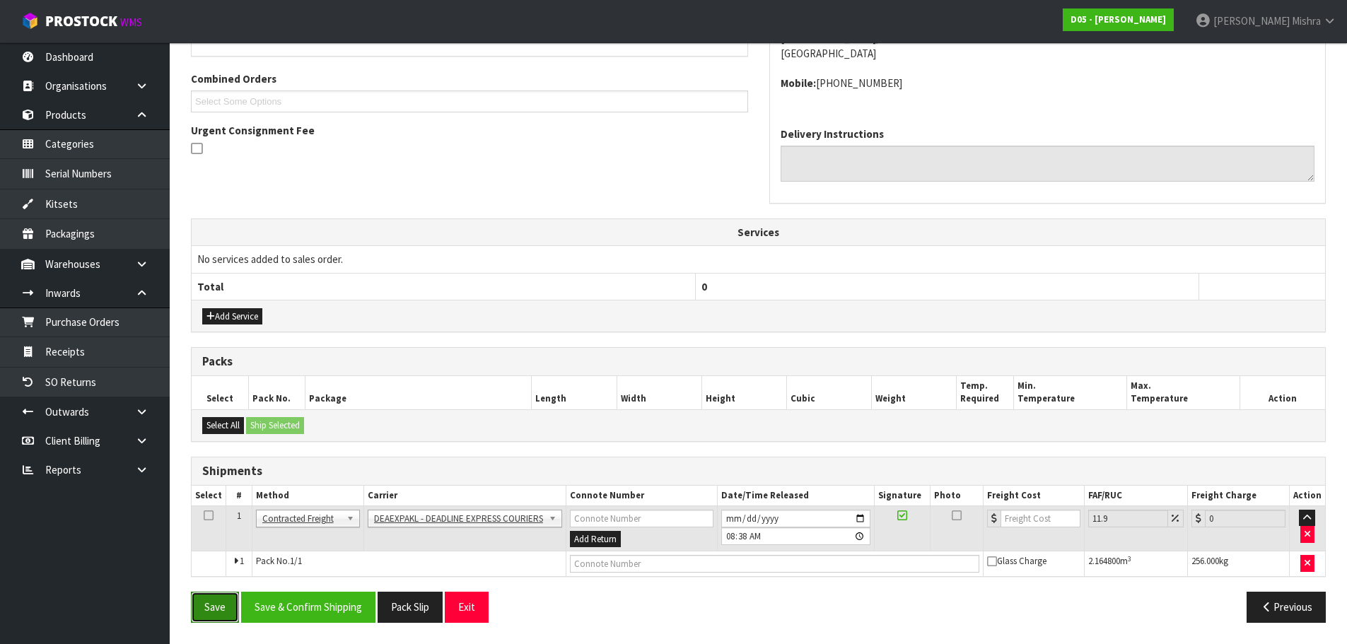
click at [199, 607] on button "Save" at bounding box center [215, 607] width 48 height 30
